Goal: Task Accomplishment & Management: Complete application form

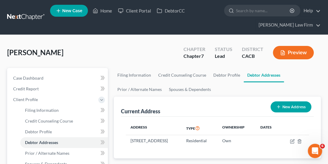
click at [33, 16] on link at bounding box center [26, 17] width 38 height 11
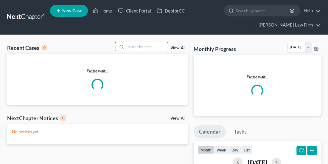
click at [154, 45] on input "search" at bounding box center [147, 46] width 42 height 9
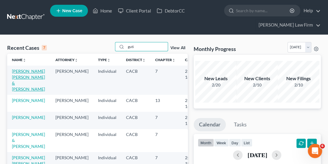
type input "guti"
click at [21, 79] on link "Gutierrez Marin, Sergio & Gutierrez, Janet" at bounding box center [28, 80] width 33 height 23
select select "2"
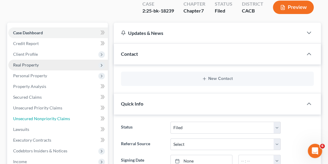
click at [56, 119] on span "Unsecured Nonpriority Claims" at bounding box center [41, 118] width 57 height 5
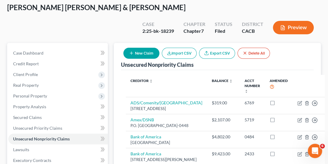
scroll to position [12, 0]
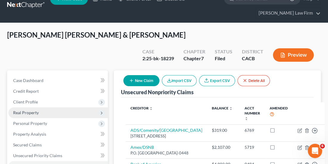
click at [29, 112] on span "Real Property" at bounding box center [26, 112] width 26 height 5
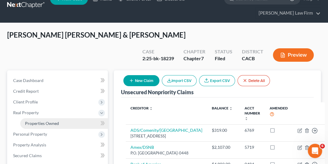
click at [55, 124] on span "Properties Owned" at bounding box center [42, 123] width 34 height 5
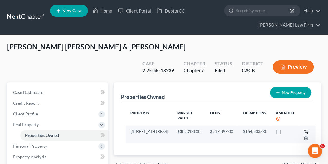
click at [304, 130] on icon "button" at bounding box center [306, 132] width 5 height 5
select select "4"
select select "0"
select select "28"
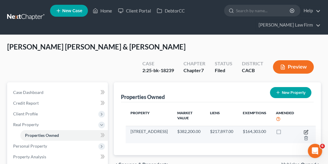
select select "4"
select select "0"
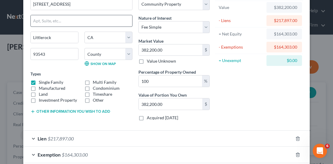
scroll to position [66, 0]
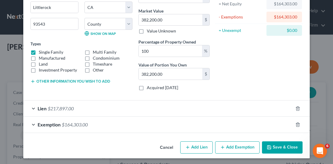
drag, startPoint x: 42, startPoint y: 102, endPoint x: 44, endPoint y: 105, distance: 3.4
click at [44, 105] on div "Lien $217,897.00" at bounding box center [158, 109] width 270 height 16
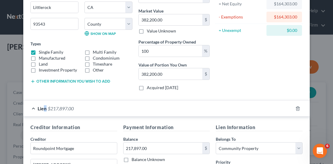
click at [44, 106] on span "Lien" at bounding box center [42, 109] width 9 height 6
